Goal: Check status: Check status

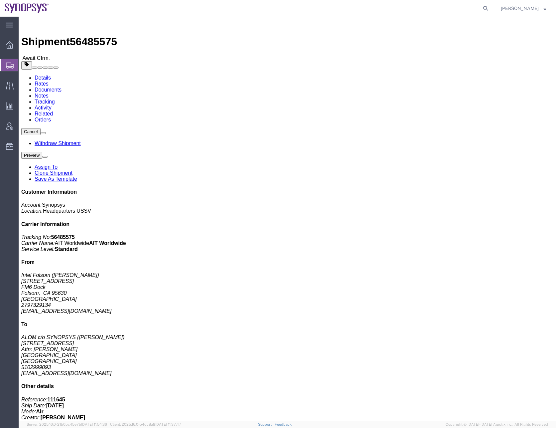
click at [9, 65] on icon at bounding box center [10, 66] width 8 height 6
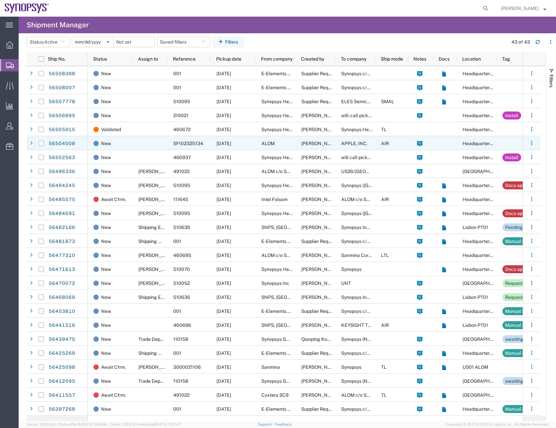
click at [33, 142] on div at bounding box center [31, 143] width 7 height 11
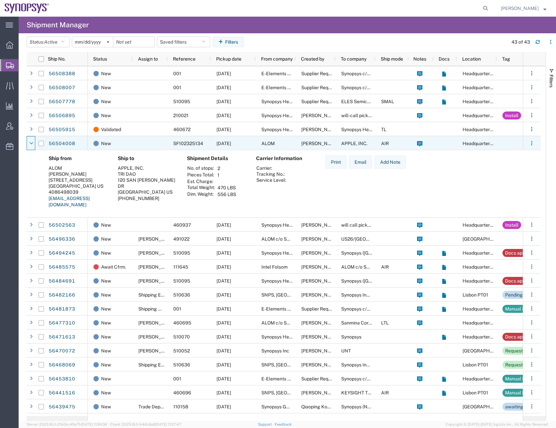
click at [33, 142] on icon at bounding box center [31, 143] width 4 height 5
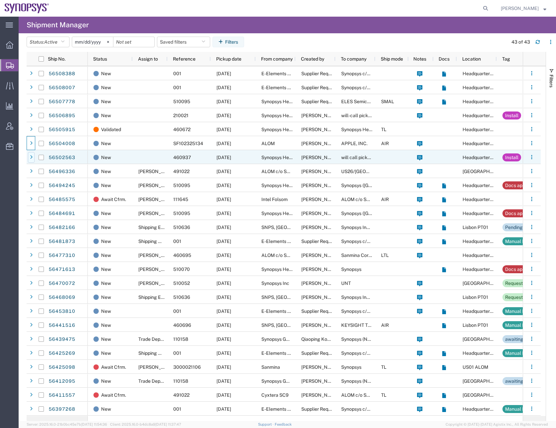
click at [31, 153] on div at bounding box center [31, 157] width 7 height 11
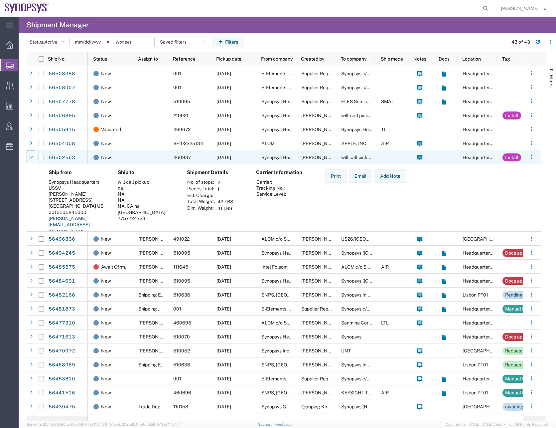
click at [31, 153] on div at bounding box center [31, 157] width 7 height 11
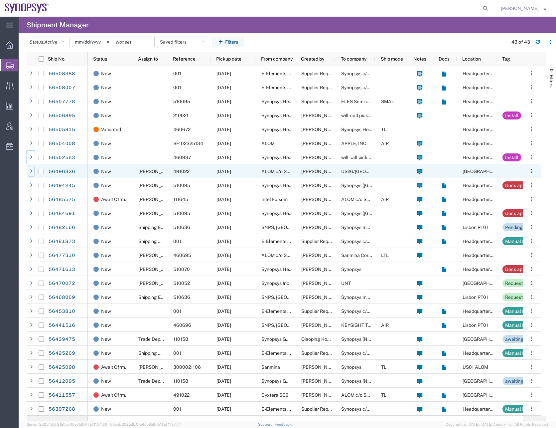
click at [32, 168] on div at bounding box center [31, 171] width 7 height 11
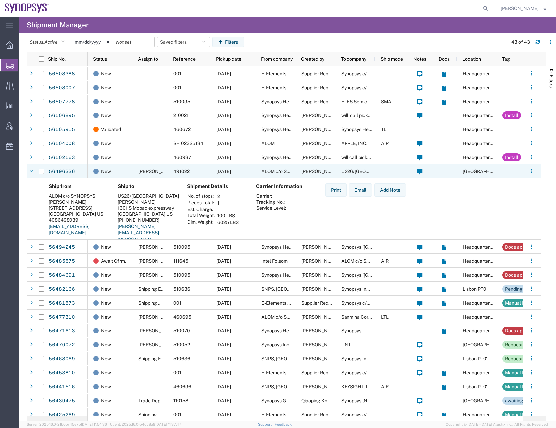
click at [32, 168] on div at bounding box center [31, 171] width 7 height 11
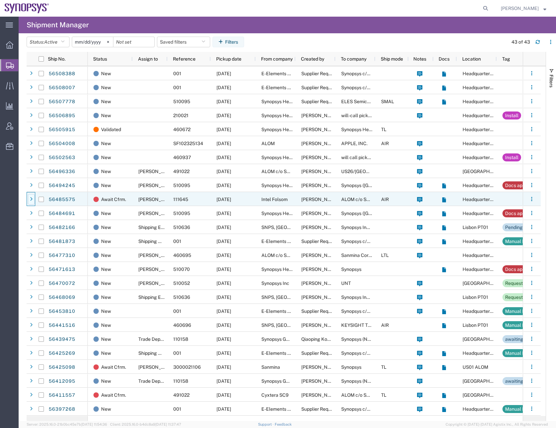
click at [31, 200] on icon at bounding box center [31, 199] width 3 height 5
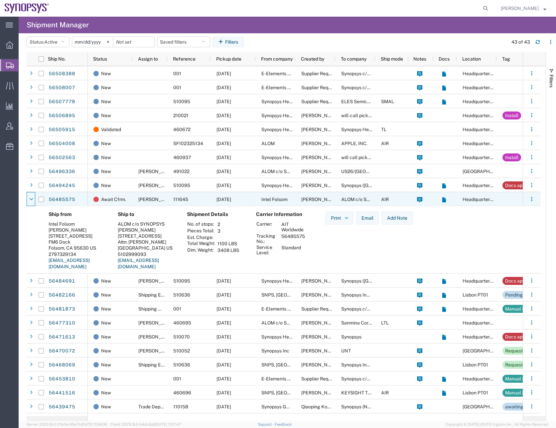
click at [31, 200] on icon at bounding box center [31, 199] width 4 height 5
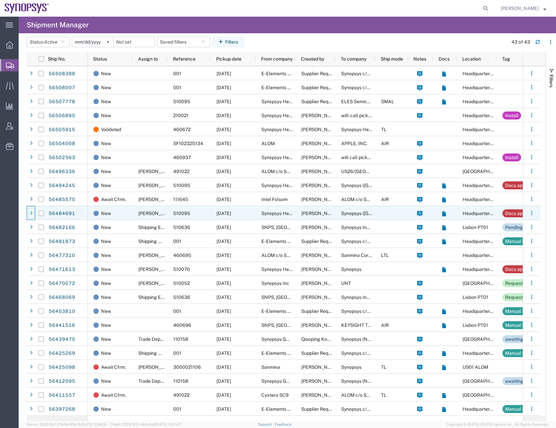
click at [31, 209] on div at bounding box center [31, 213] width 7 height 11
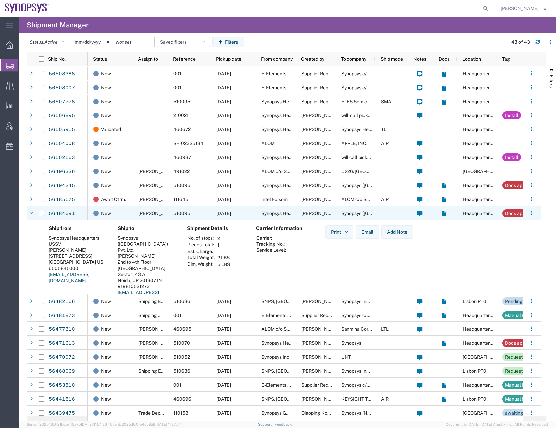
click at [31, 209] on div at bounding box center [31, 213] width 7 height 11
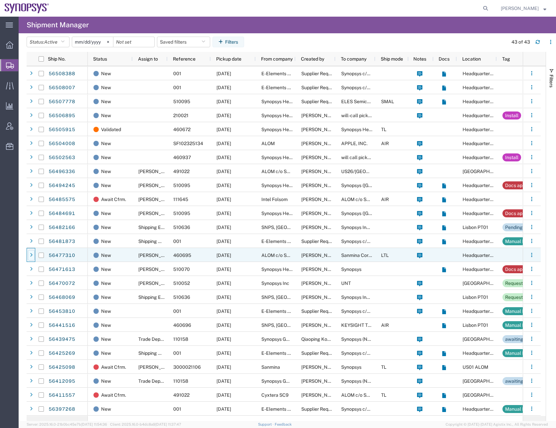
click at [29, 256] on div at bounding box center [31, 255] width 7 height 11
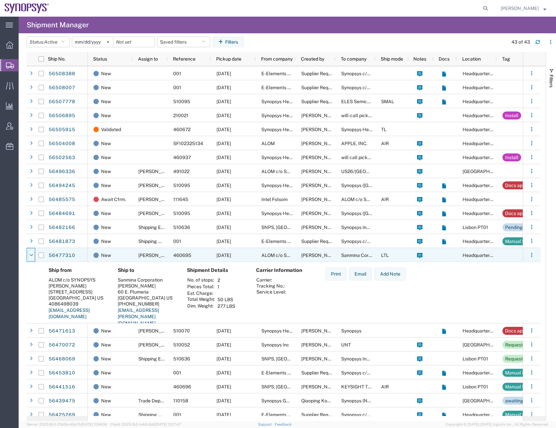
click at [29, 255] on icon at bounding box center [31, 255] width 4 height 5
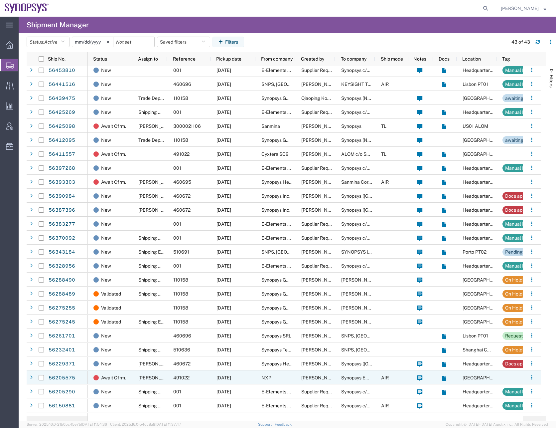
scroll to position [251, 0]
